Goal: Find contact information: Find contact information

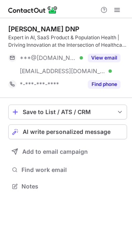
scroll to position [181, 132]
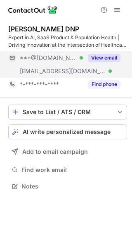
click at [106, 57] on button "View email" at bounding box center [104, 58] width 33 height 8
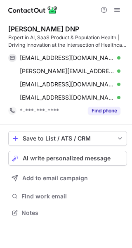
scroll to position [207, 132]
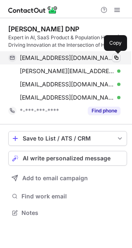
click at [117, 55] on span at bounding box center [116, 58] width 7 height 7
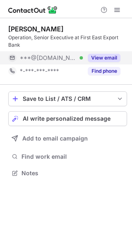
scroll to position [167, 132]
click at [98, 57] on button "View email" at bounding box center [104, 58] width 33 height 8
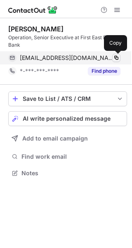
click at [116, 57] on span at bounding box center [116, 58] width 7 height 7
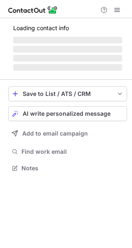
scroll to position [167, 132]
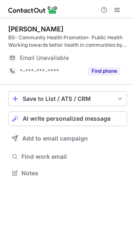
scroll to position [167, 132]
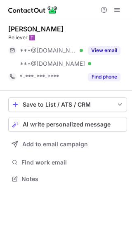
scroll to position [173, 132]
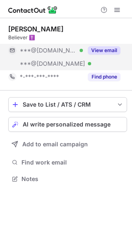
click at [103, 51] on button "View email" at bounding box center [104, 50] width 33 height 8
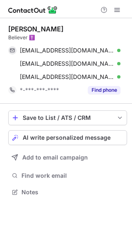
scroll to position [186, 132]
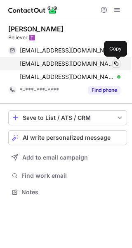
click at [115, 64] on span at bounding box center [116, 63] width 7 height 7
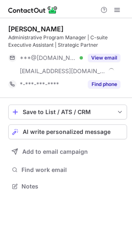
scroll to position [181, 132]
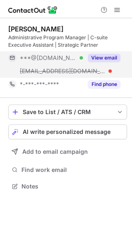
click at [95, 58] on button "View email" at bounding box center [104, 58] width 33 height 8
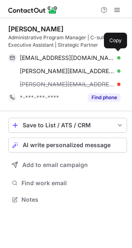
scroll to position [194, 132]
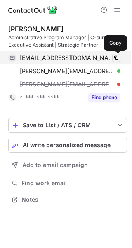
click at [114, 57] on span at bounding box center [116, 58] width 7 height 7
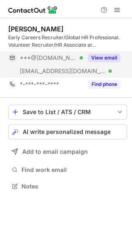
scroll to position [181, 132]
click at [98, 56] on button "View email" at bounding box center [104, 58] width 33 height 8
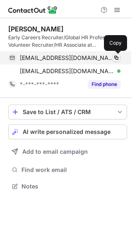
click at [114, 58] on span at bounding box center [116, 58] width 7 height 7
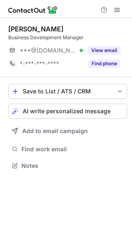
scroll to position [160, 132]
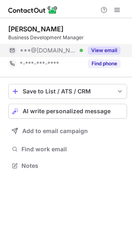
click at [94, 53] on button "View email" at bounding box center [104, 50] width 33 height 8
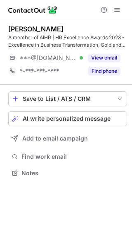
scroll to position [167, 132]
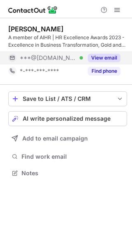
click at [94, 58] on button "View email" at bounding box center [104, 58] width 33 height 8
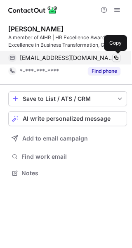
click at [115, 57] on span at bounding box center [116, 58] width 7 height 7
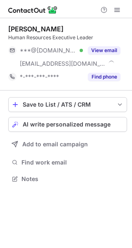
scroll to position [173, 132]
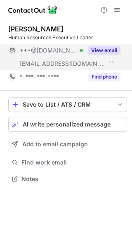
click at [102, 50] on button "View email" at bounding box center [104, 50] width 33 height 8
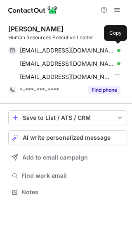
scroll to position [186, 132]
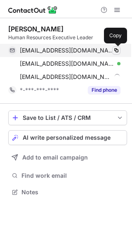
click at [114, 51] on span at bounding box center [116, 50] width 7 height 7
